Goal: Transaction & Acquisition: Download file/media

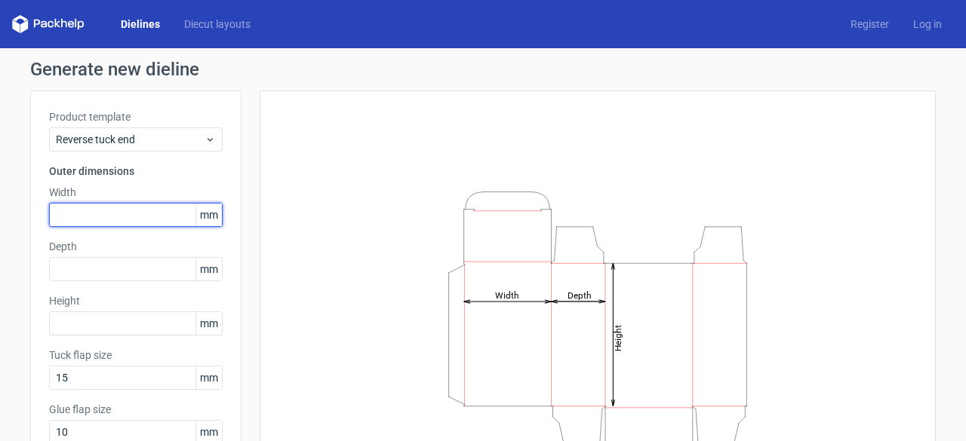
click at [106, 219] on input "text" at bounding box center [136, 215] width 174 height 24
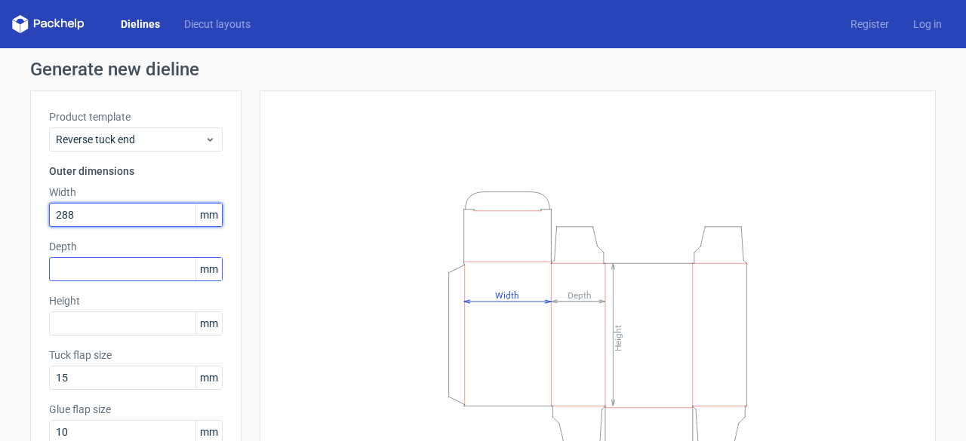
type input "288"
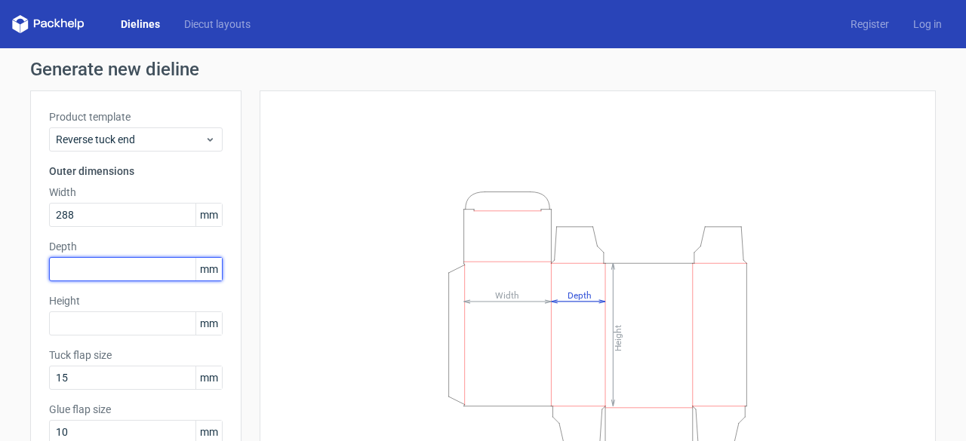
click at [137, 277] on input "text" at bounding box center [136, 269] width 174 height 24
type input "120"
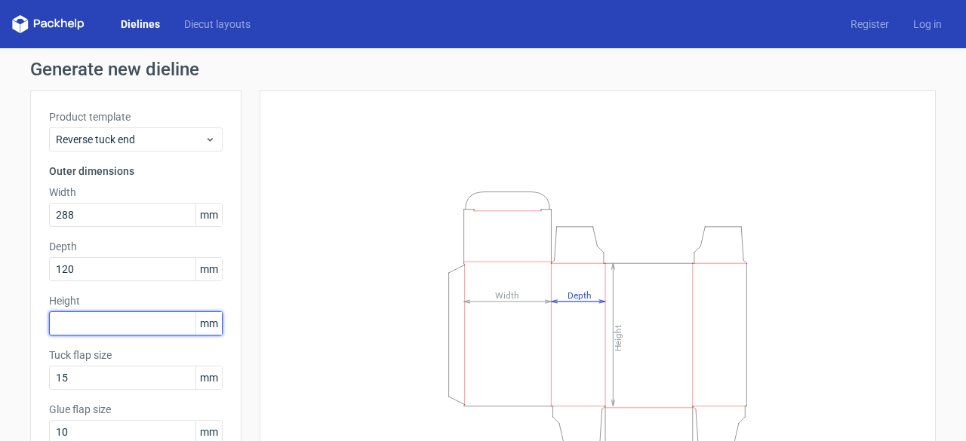
click at [159, 318] on input "text" at bounding box center [136, 324] width 174 height 24
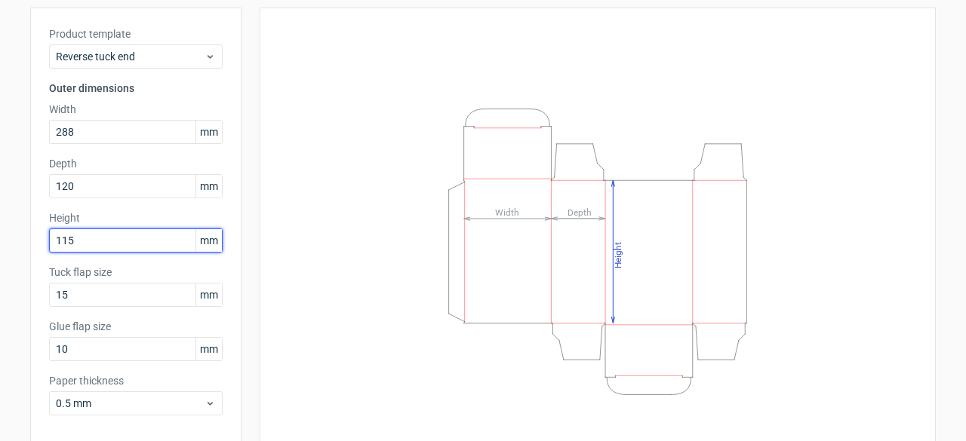
scroll to position [148, 0]
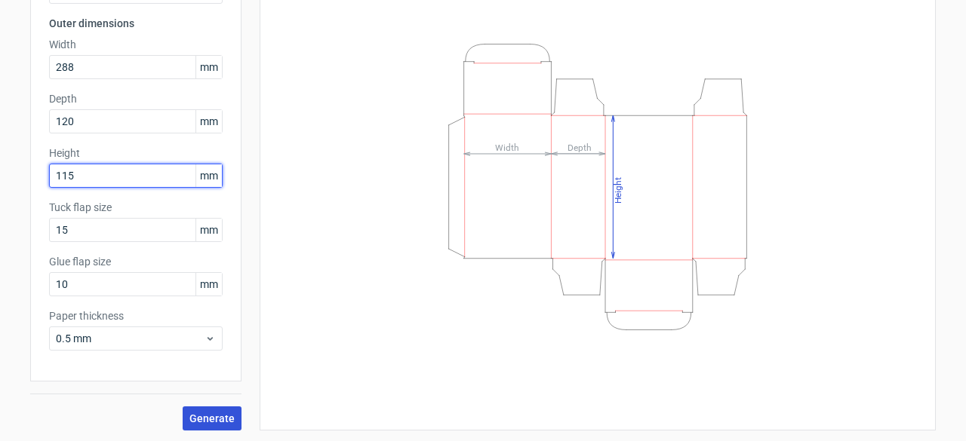
type input "115"
click at [210, 426] on button "Generate" at bounding box center [212, 419] width 59 height 24
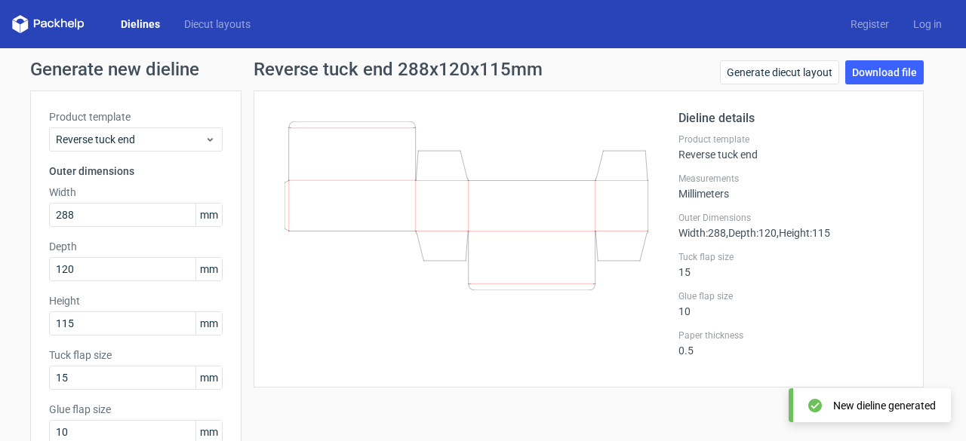
click at [34, 26] on icon at bounding box center [37, 24] width 6 height 8
click at [25, 21] on icon at bounding box center [48, 24] width 72 height 18
click at [160, 23] on link "Dielines" at bounding box center [140, 24] width 63 height 15
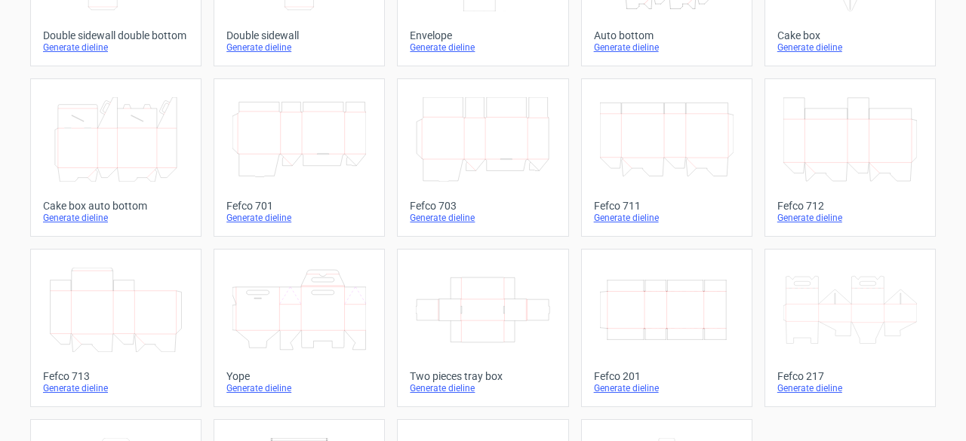
scroll to position [377, 0]
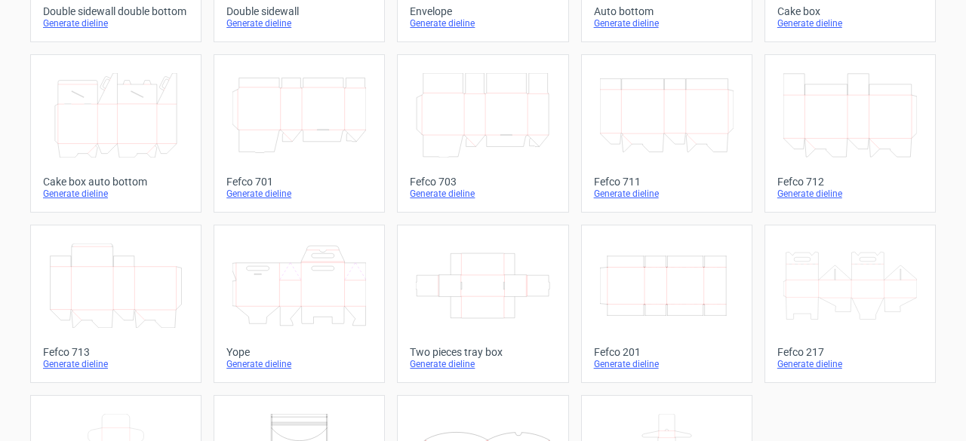
click at [625, 363] on div "Generate dieline" at bounding box center [667, 364] width 146 height 12
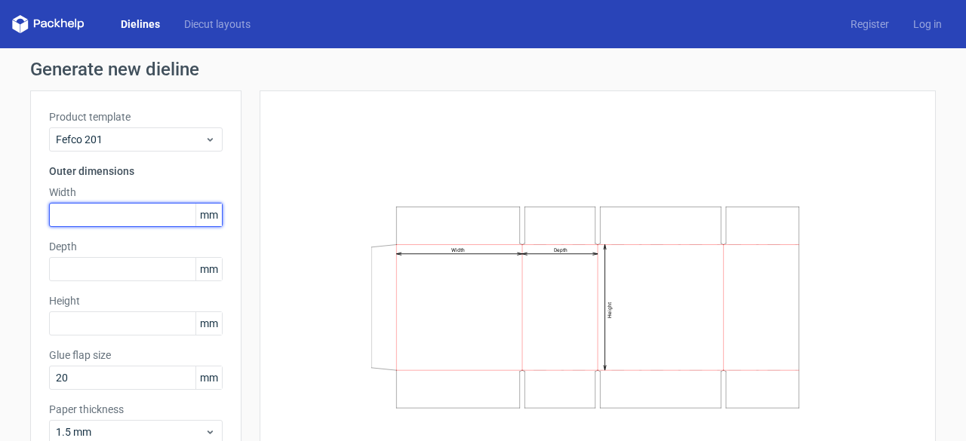
click at [88, 220] on input "text" at bounding box center [136, 215] width 174 height 24
type input "288"
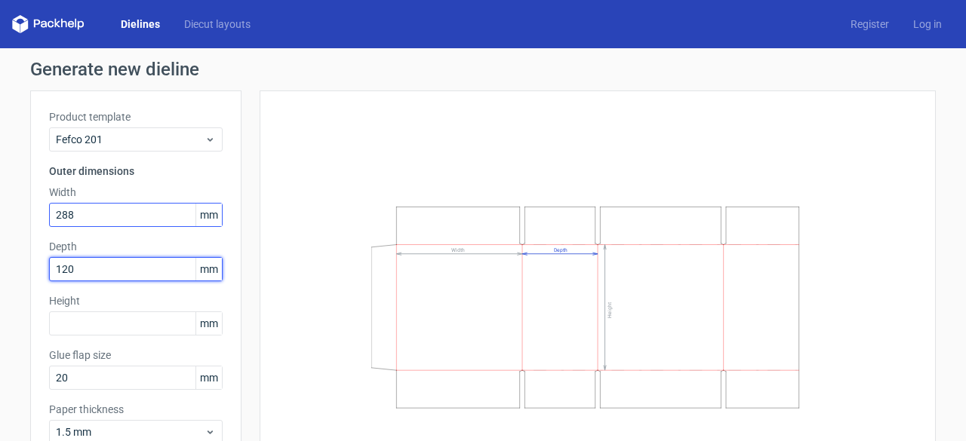
type input "120"
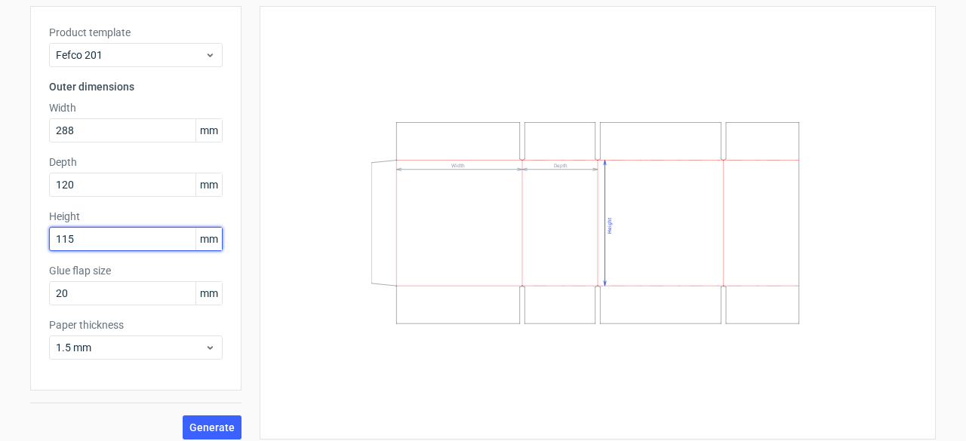
scroll to position [94, 0]
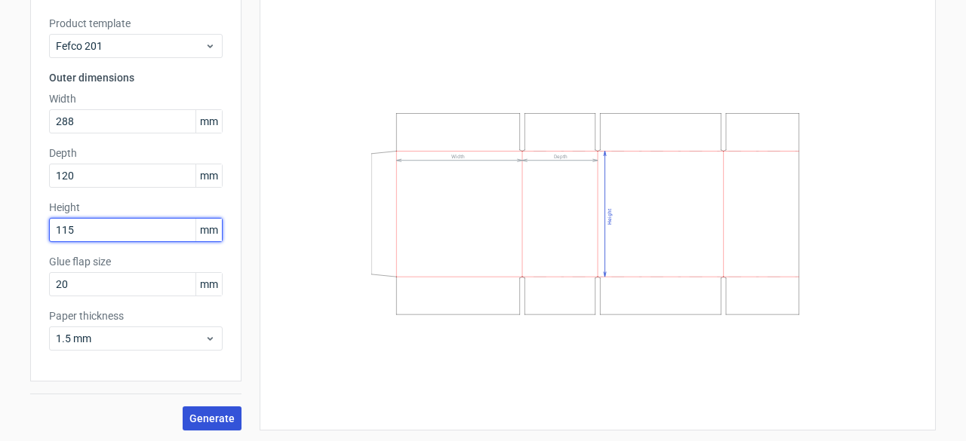
type input "115"
click at [197, 421] on span "Generate" at bounding box center [211, 419] width 45 height 11
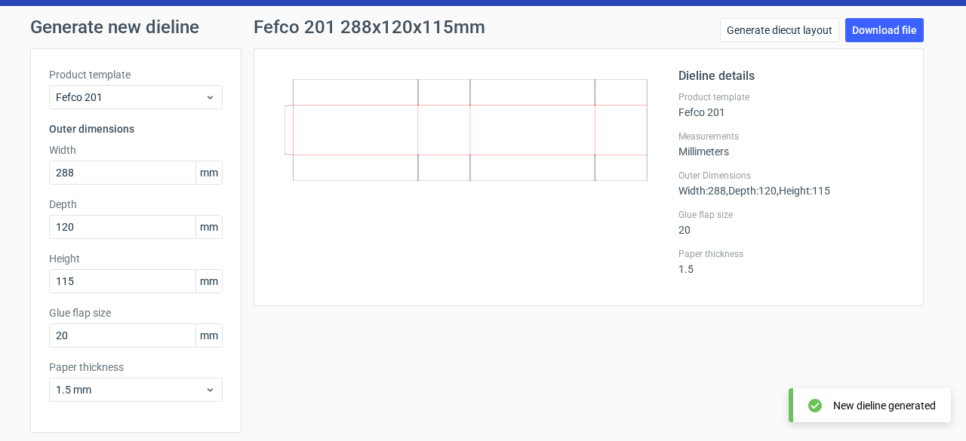
scroll to position [18, 0]
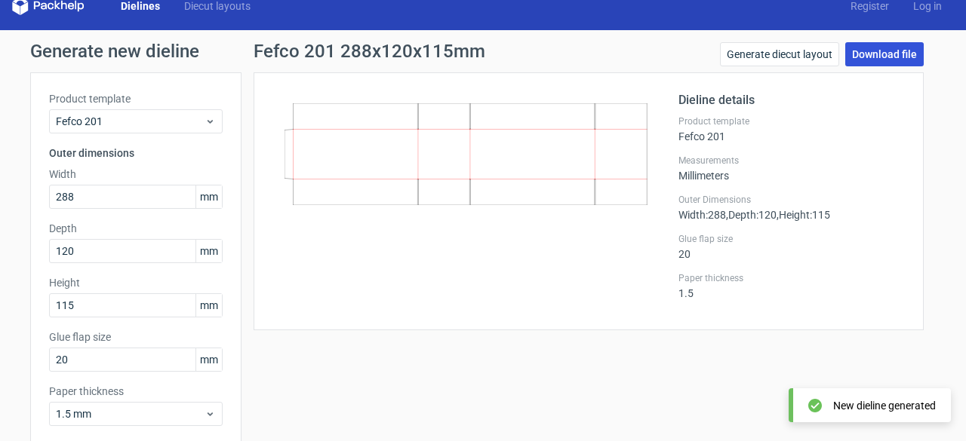
click at [876, 48] on link "Download file" at bounding box center [884, 54] width 78 height 24
